Goal: Information Seeking & Learning: Learn about a topic

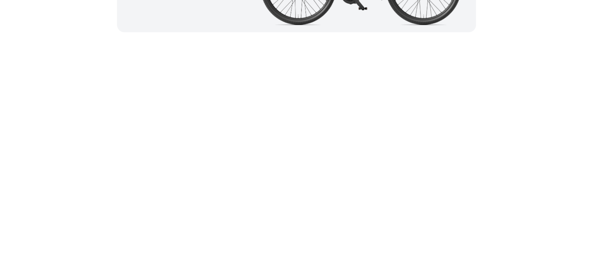
scroll to position [1155, 0]
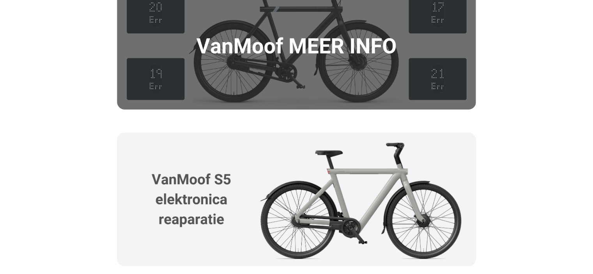
click at [276, 69] on img at bounding box center [296, 46] width 359 height 128
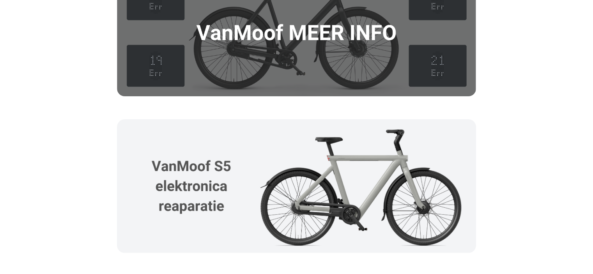
scroll to position [1233, 0]
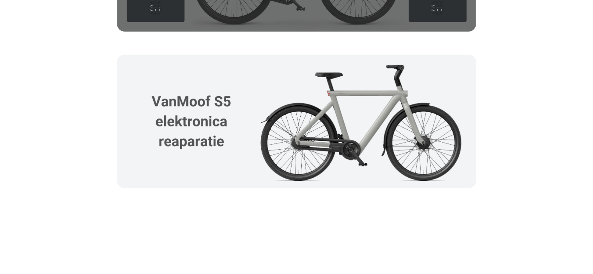
click at [202, 135] on img at bounding box center [296, 121] width 359 height 133
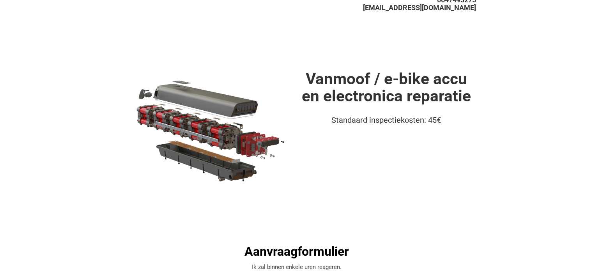
scroll to position [0, 0]
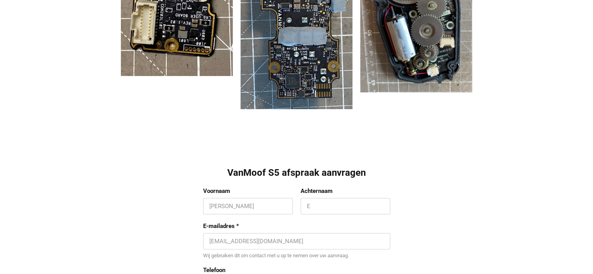
scroll to position [211, 0]
